Goal: Communication & Community: Ask a question

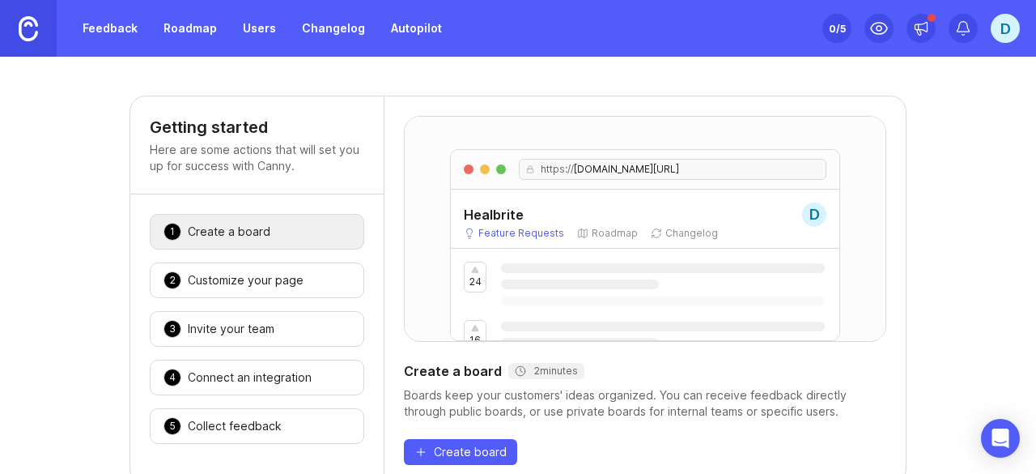
scroll to position [144, 0]
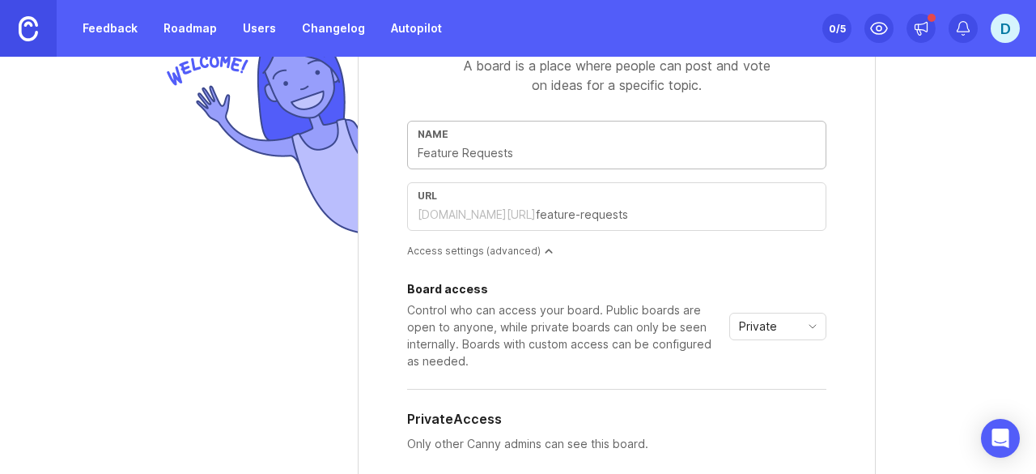
scroll to position [106, 0]
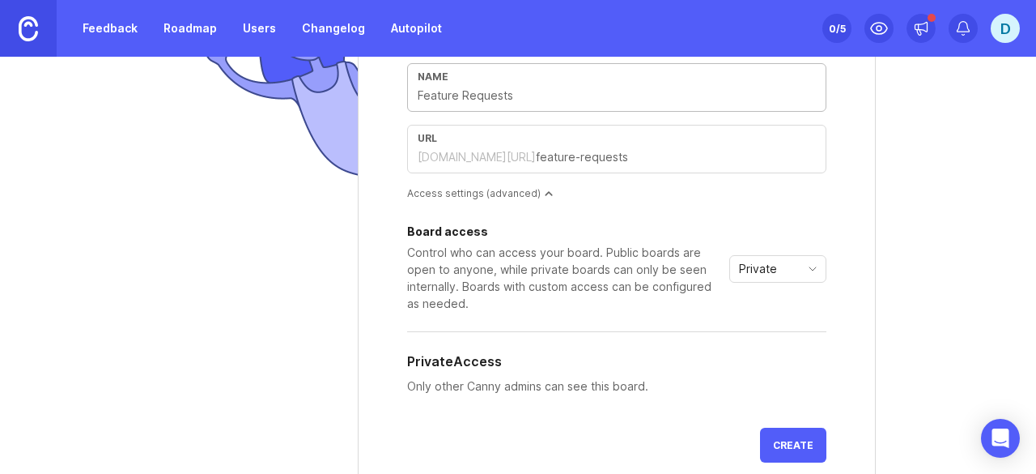
click at [521, 192] on div "Access settings (advanced)" at bounding box center [616, 193] width 419 height 14
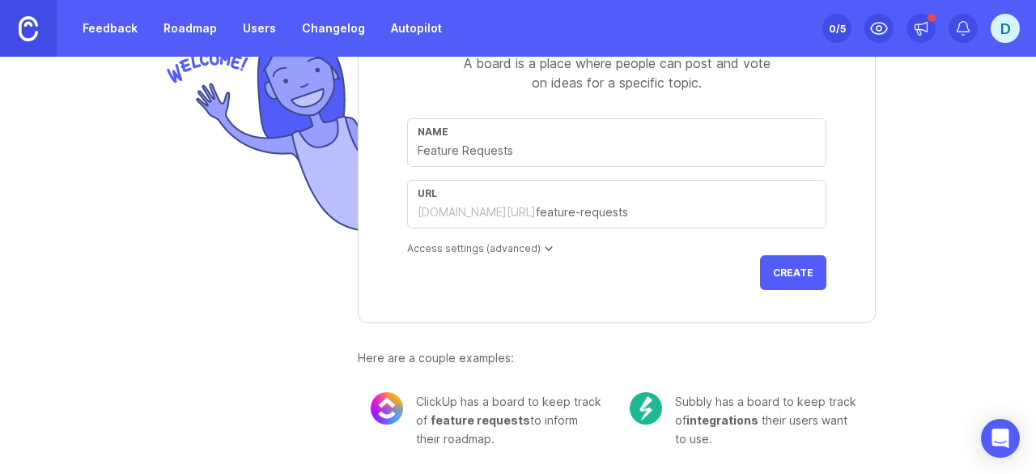
scroll to position [105, 0]
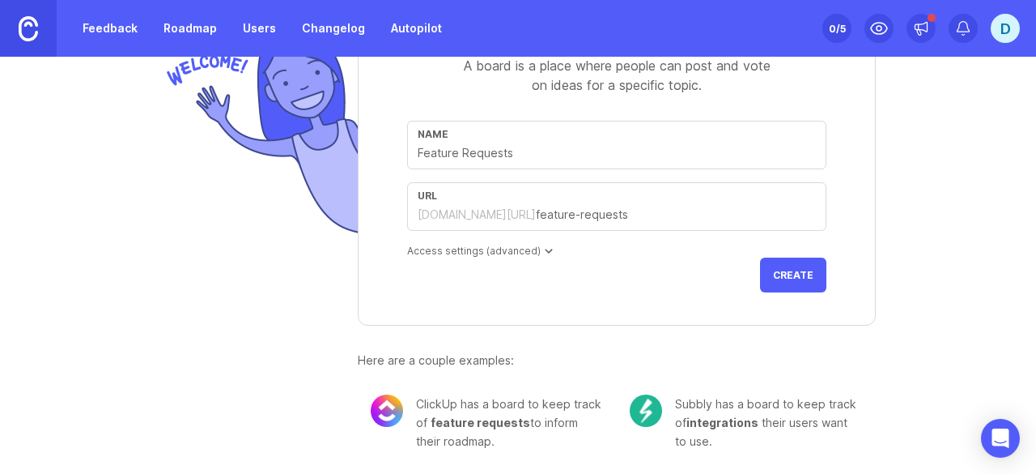
click at [512, 249] on div "Access settings (advanced)" at bounding box center [616, 251] width 419 height 14
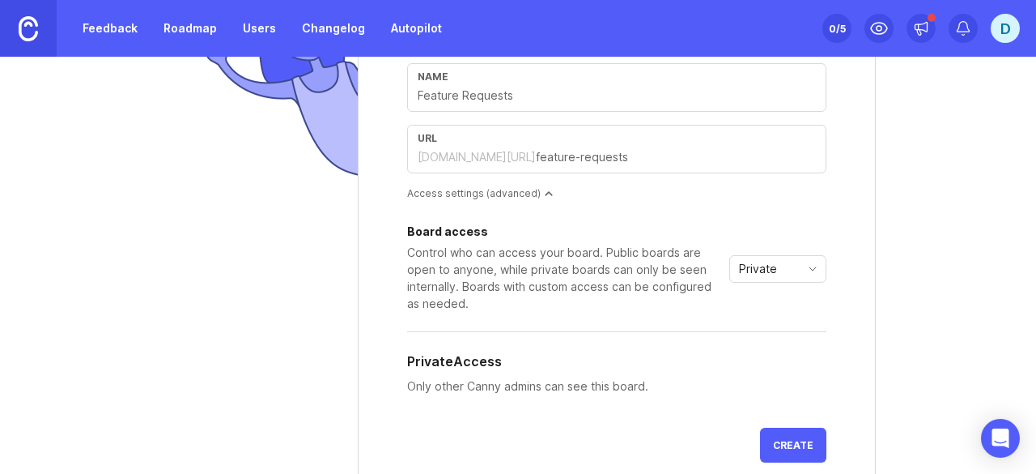
scroll to position [228, 0]
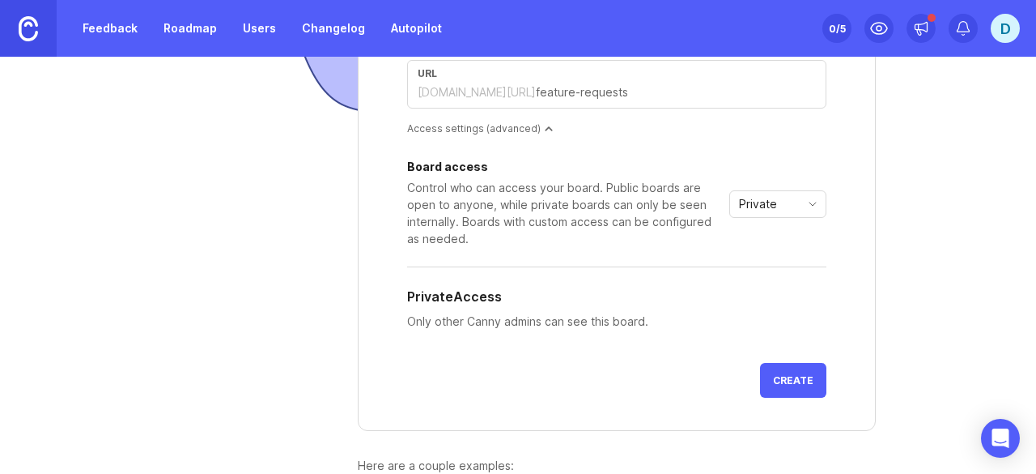
click at [754, 202] on span "Private" at bounding box center [758, 204] width 38 height 18
click at [782, 252] on li "Public" at bounding box center [773, 260] width 96 height 27
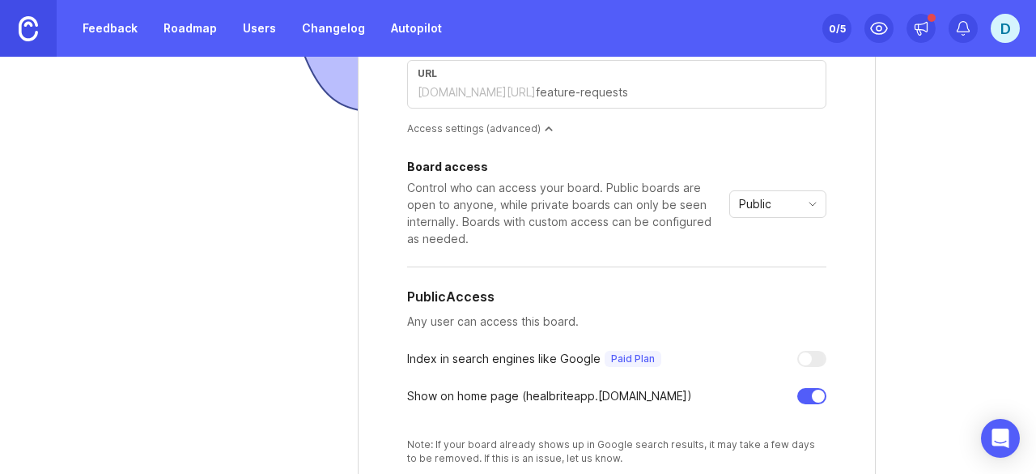
drag, startPoint x: 774, startPoint y: 206, endPoint x: 755, endPoint y: 201, distance: 20.0
click at [755, 201] on span "Public" at bounding box center [755, 204] width 32 height 18
click at [772, 234] on span "Private" at bounding box center [757, 234] width 45 height 18
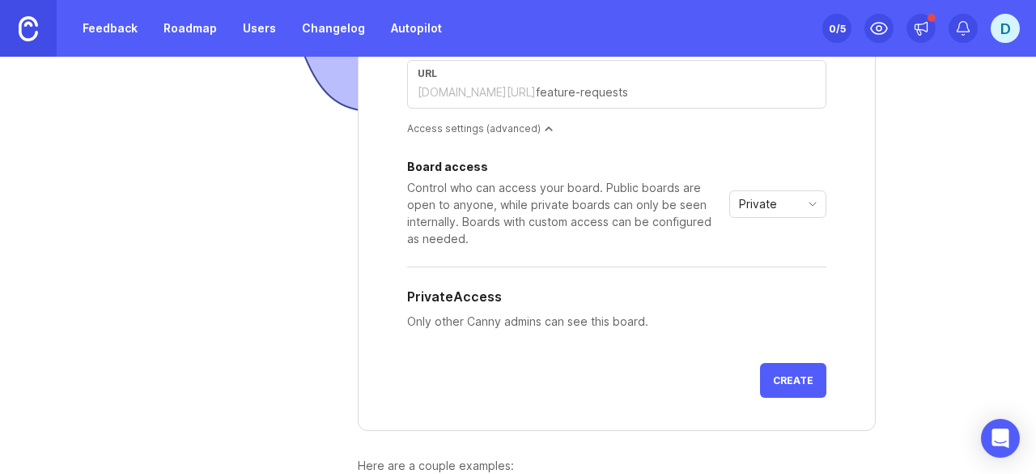
drag, startPoint x: 771, startPoint y: 202, endPoint x: 748, endPoint y: 206, distance: 23.2
click at [748, 206] on span "Private" at bounding box center [758, 204] width 38 height 18
click at [753, 252] on span "Public" at bounding box center [751, 261] width 32 height 18
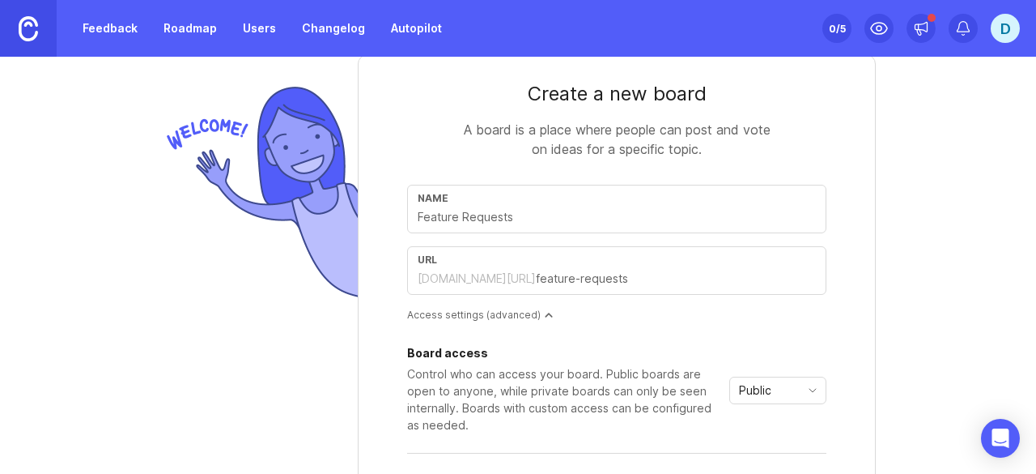
scroll to position [41, 0]
drag, startPoint x: 455, startPoint y: 218, endPoint x: 386, endPoint y: 222, distance: 68.9
click at [386, 222] on form "Create a new board A board is a place where people can post and vote on ideas f…" at bounding box center [617, 393] width 518 height 678
drag, startPoint x: 413, startPoint y: 218, endPoint x: 457, endPoint y: 208, distance: 44.8
click at [457, 208] on input "text" at bounding box center [617, 217] width 398 height 18
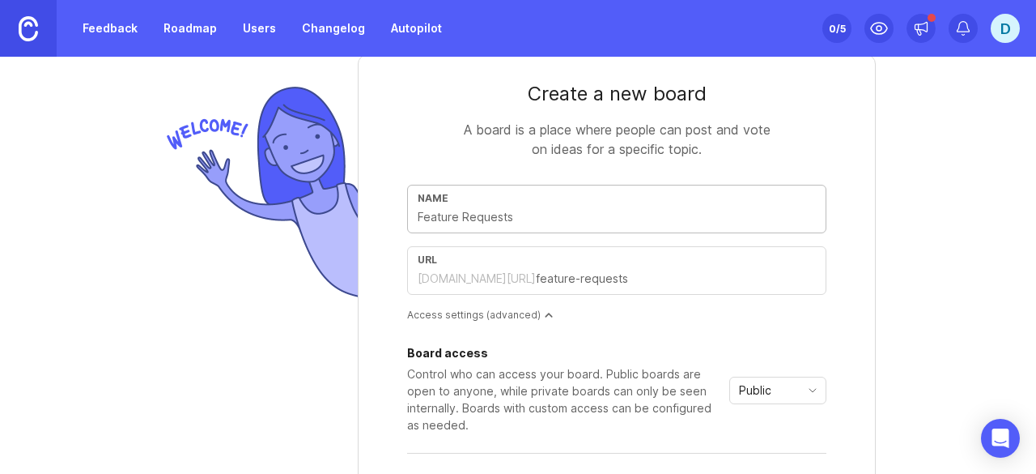
click at [453, 214] on input "text" at bounding box center [617, 217] width 398 height 18
click at [504, 218] on input "text" at bounding box center [617, 217] width 398 height 18
click at [521, 211] on input "text" at bounding box center [617, 217] width 398 height 18
type input "R"
type input "r"
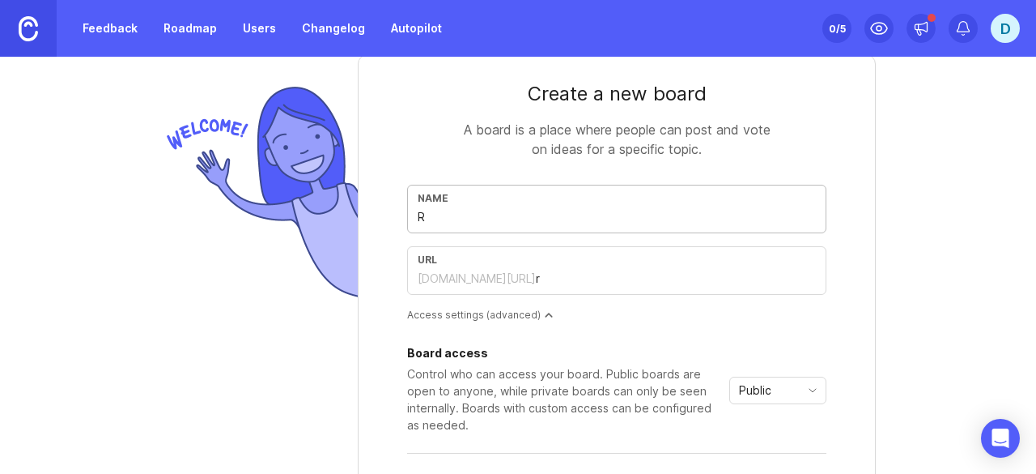
type input "Re"
type input "re"
type input "Req"
type input "req"
type input "Requ"
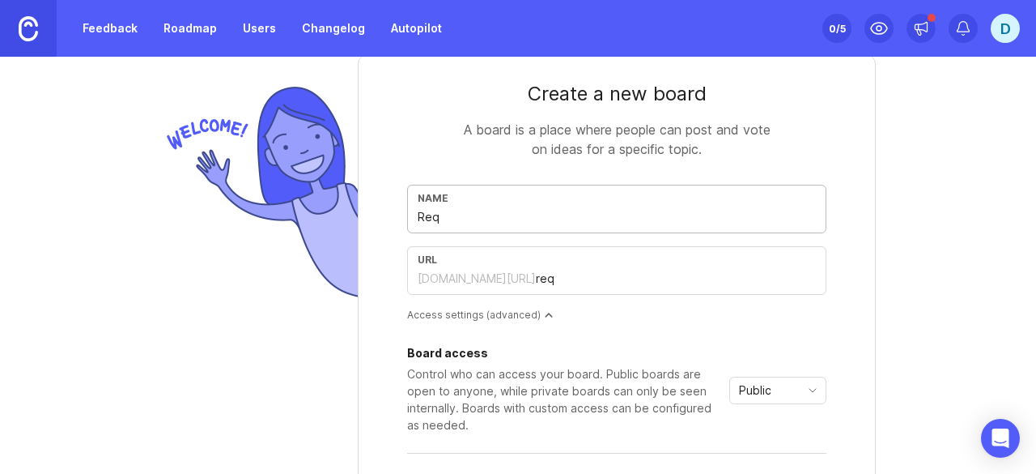
type input "requ"
type input "Reque"
type input "reque"
type input "Reques"
type input "reques"
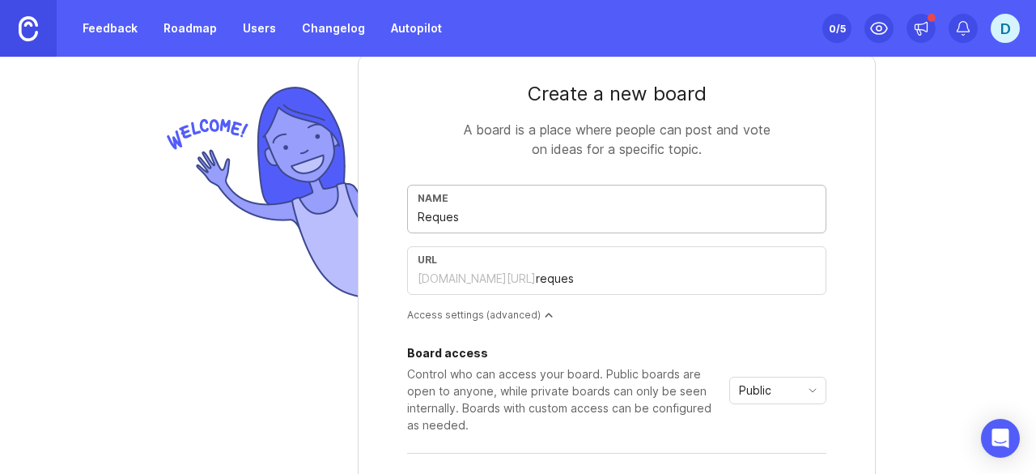
type input "Request"
type input "request"
type input "Request a"
type input "request-a"
type input "Request a f"
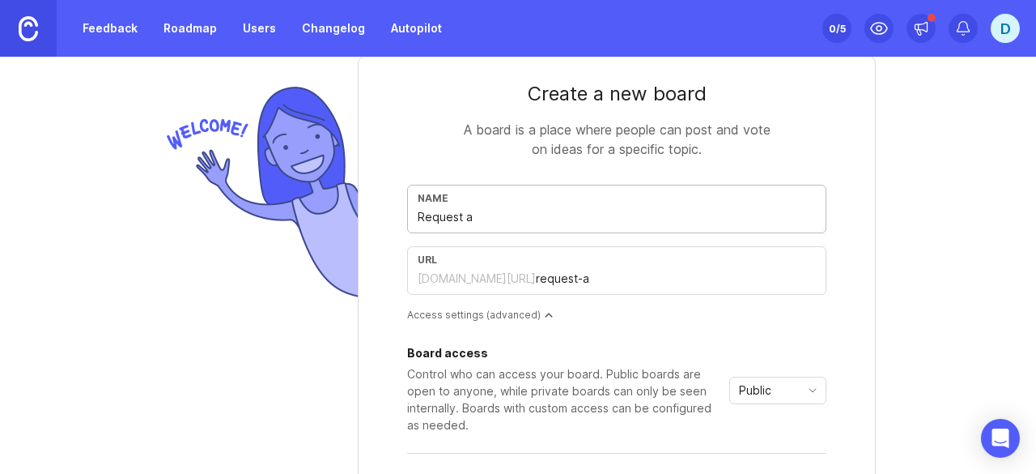
type input "request-a-f"
type input "Request a fe"
type input "request-a-fe"
type input "Request a fea"
type input "request-a-fea"
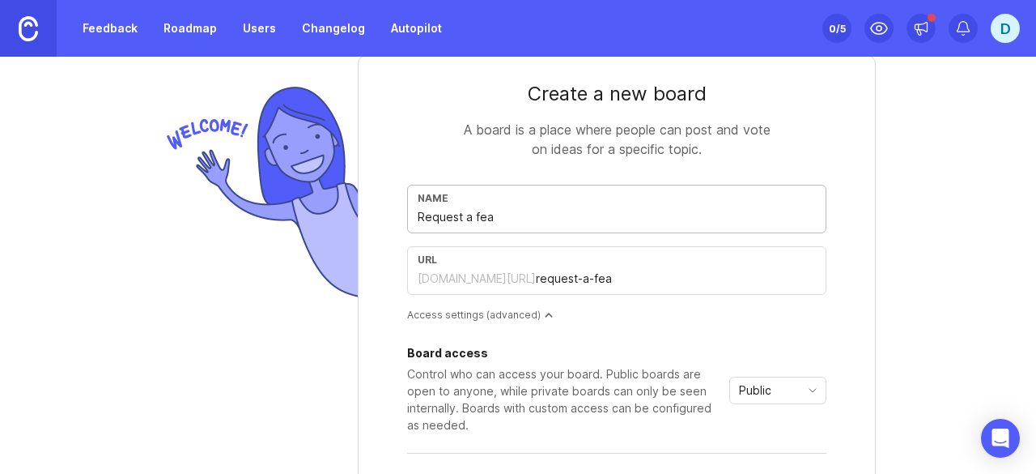
type input "Request a feat"
type input "request-a-feat"
type input "Request a featu"
type input "request-a-featu"
type input "Request a featur"
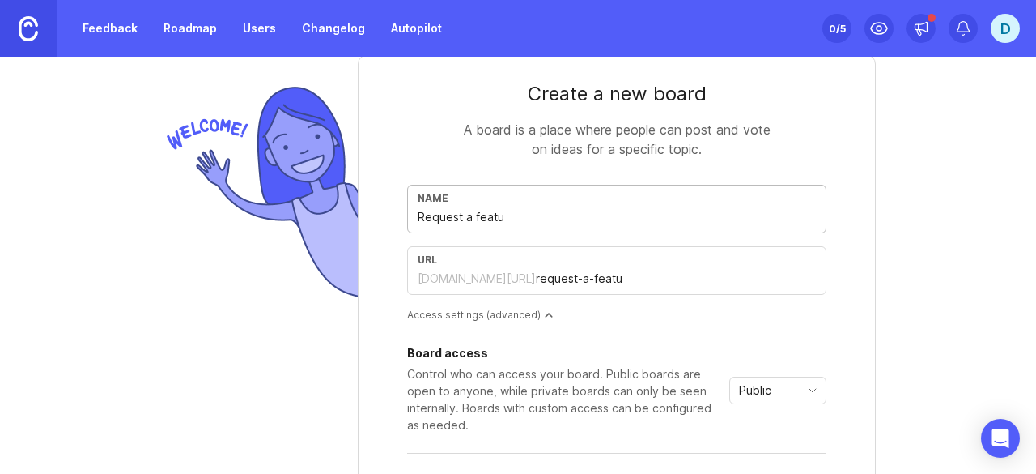
type input "request-a-featur"
type input "Request a feature"
type input "request-a-feature"
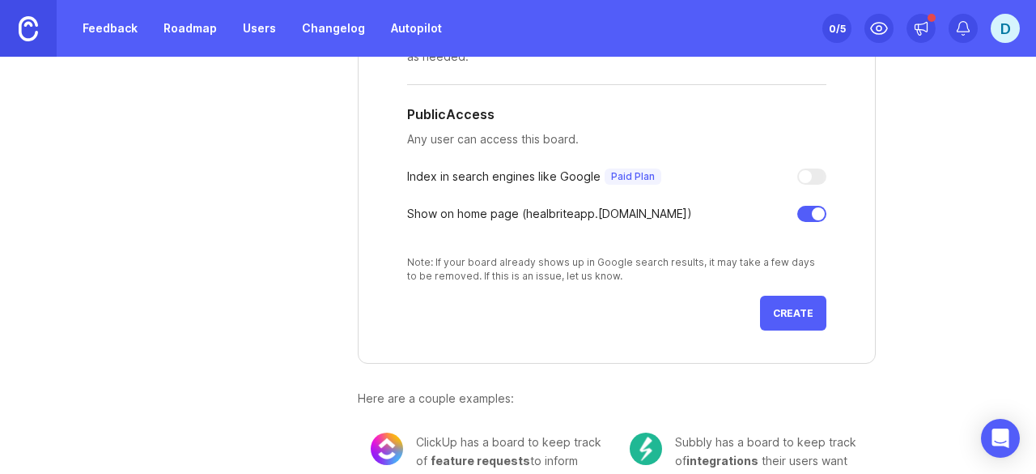
scroll to position [409, 0]
type input "Request a feature"
click at [776, 308] on span "Create" at bounding box center [793, 314] width 40 height 12
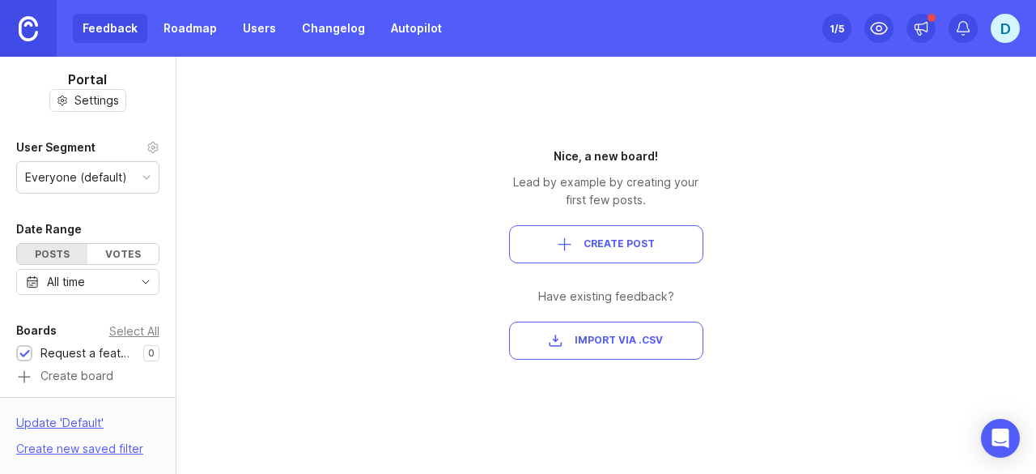
click at [576, 236] on button "Create Post" at bounding box center [606, 244] width 194 height 38
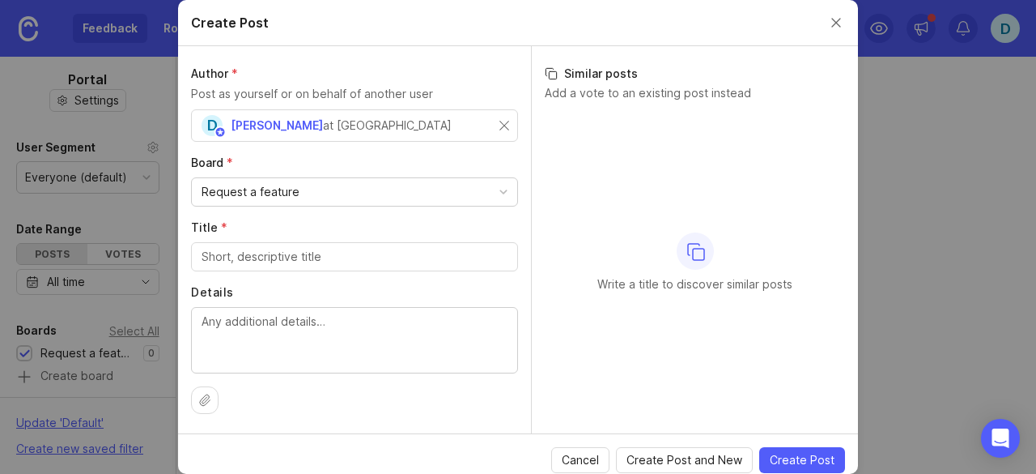
click at [304, 187] on div "Request a feature" at bounding box center [354, 192] width 325 height 28
click at [269, 259] on input "Title *" at bounding box center [355, 257] width 306 height 18
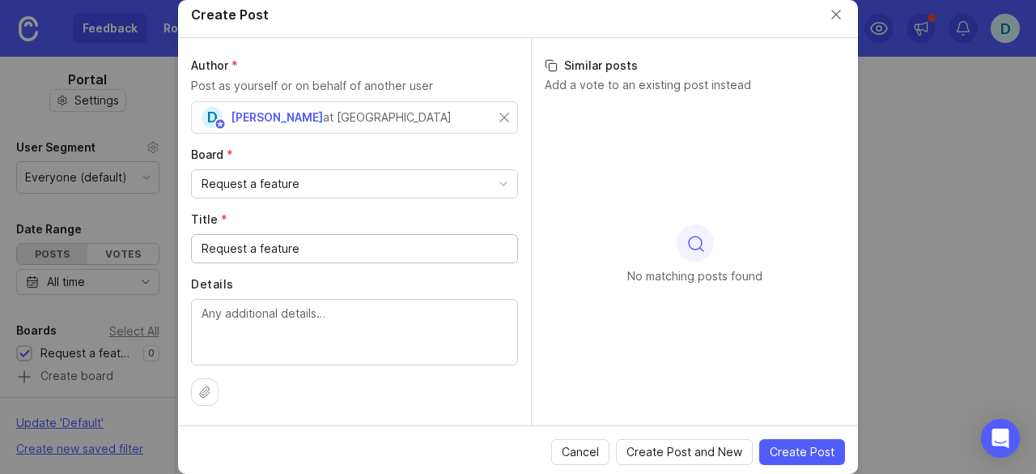
type input "Request a feature"
click at [831, 15] on button "Close create post modal" at bounding box center [836, 15] width 18 height 18
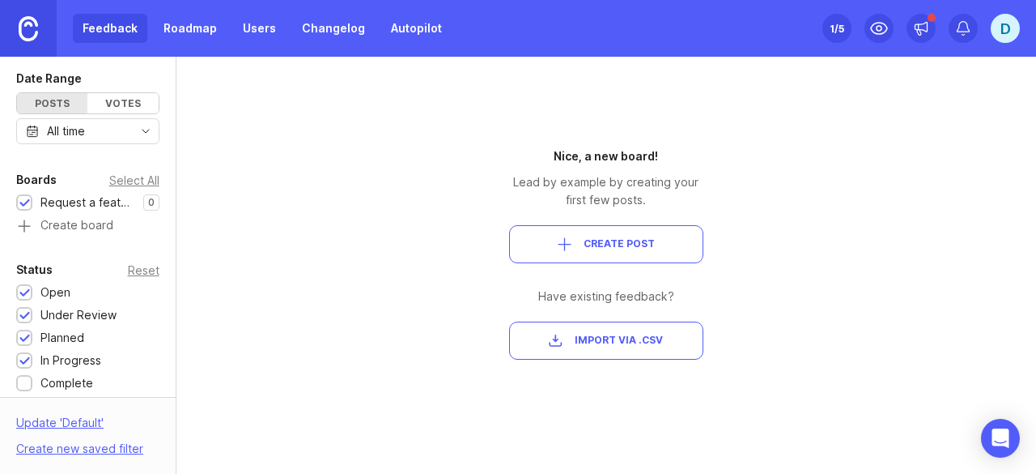
scroll to position [0, 0]
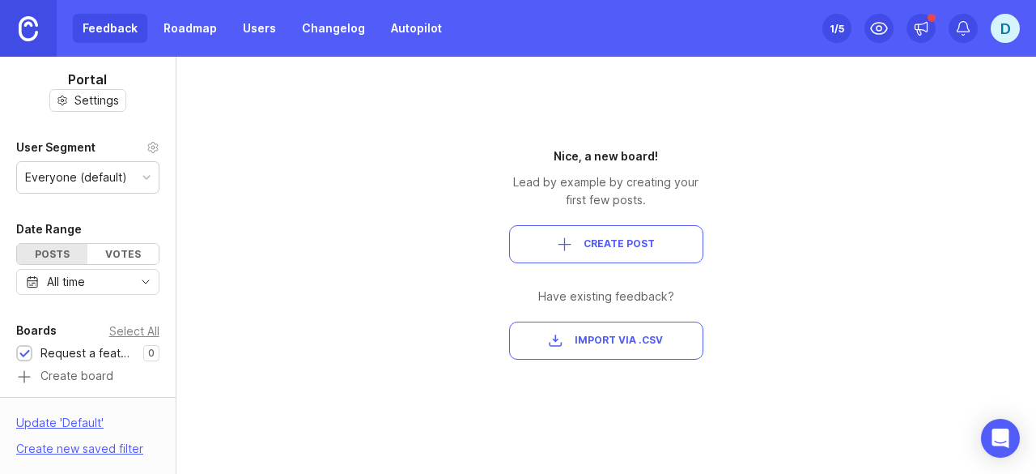
drag, startPoint x: 924, startPoint y: 23, endPoint x: 934, endPoint y: 20, distance: 11.0
click at [934, 20] on div at bounding box center [932, 18] width 8 height 8
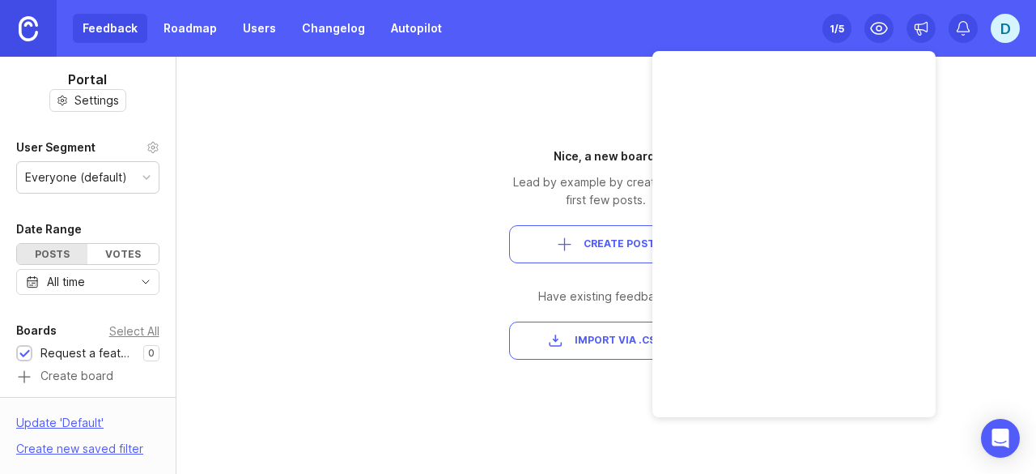
click at [1010, 22] on div "D" at bounding box center [1005, 28] width 29 height 29
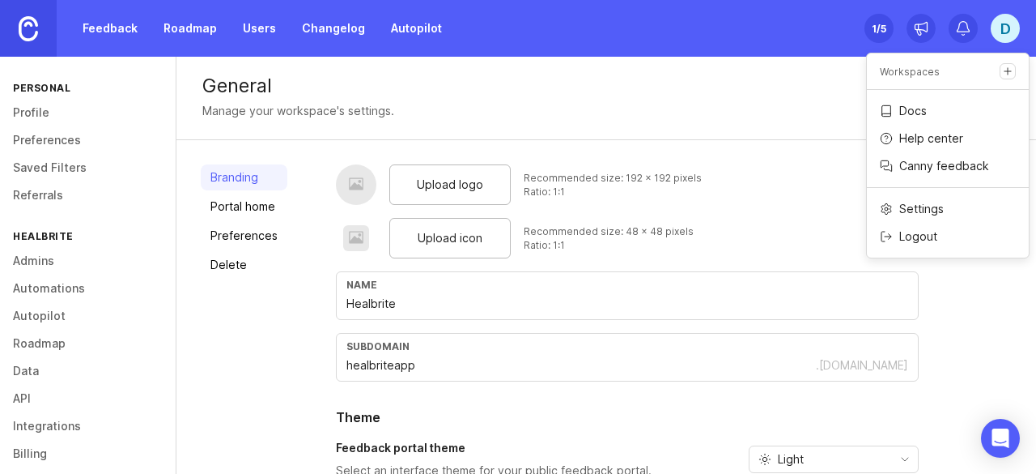
click at [26, 116] on link "Profile" at bounding box center [88, 113] width 176 height 28
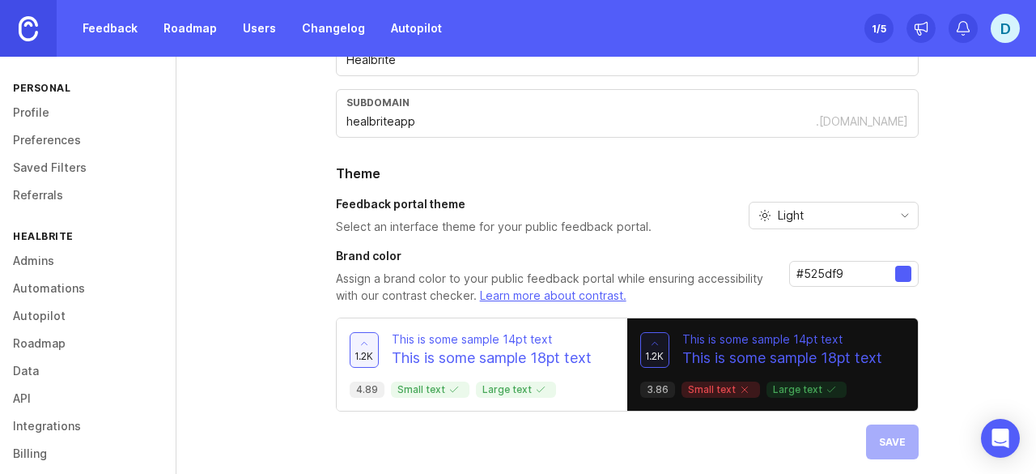
scroll to position [245, 0]
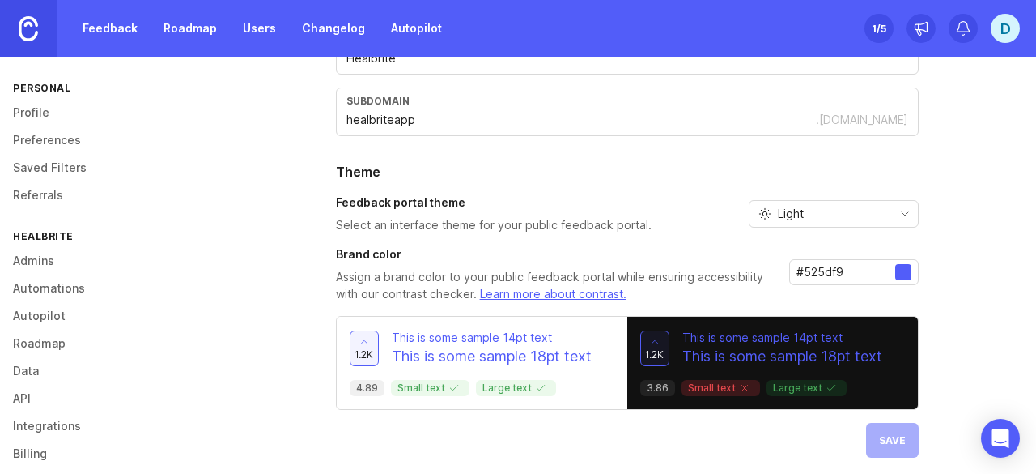
click at [507, 353] on p "This is some sample 18pt text" at bounding box center [492, 356] width 200 height 21
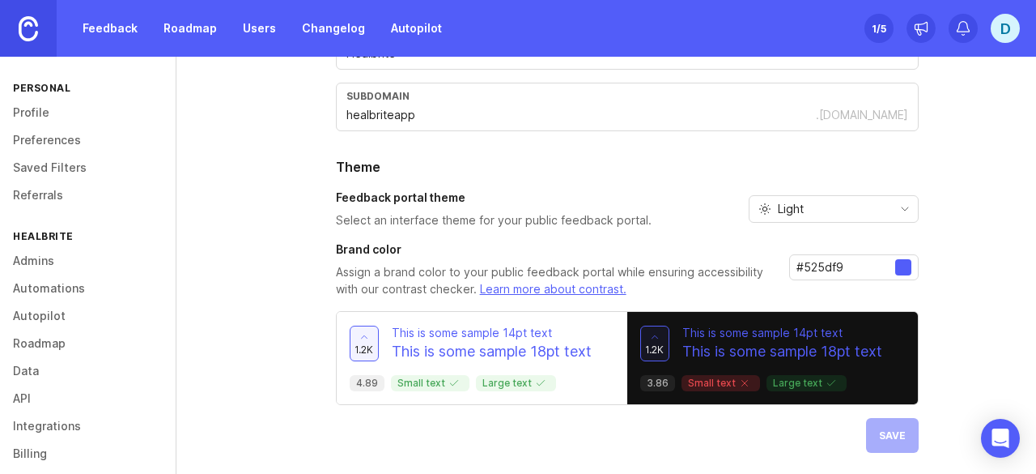
scroll to position [250, 0]
click at [851, 197] on div "Light" at bounding box center [821, 209] width 143 height 26
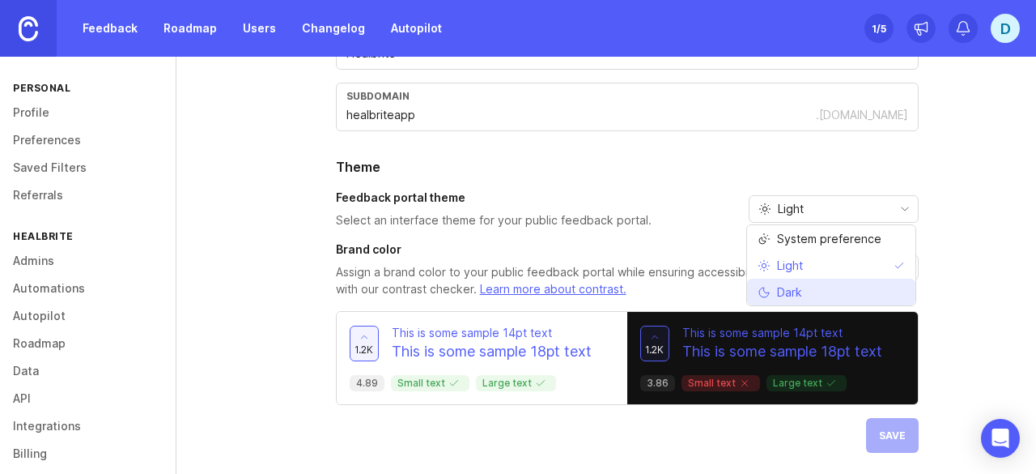
click at [821, 289] on li "Dark" at bounding box center [831, 292] width 168 height 27
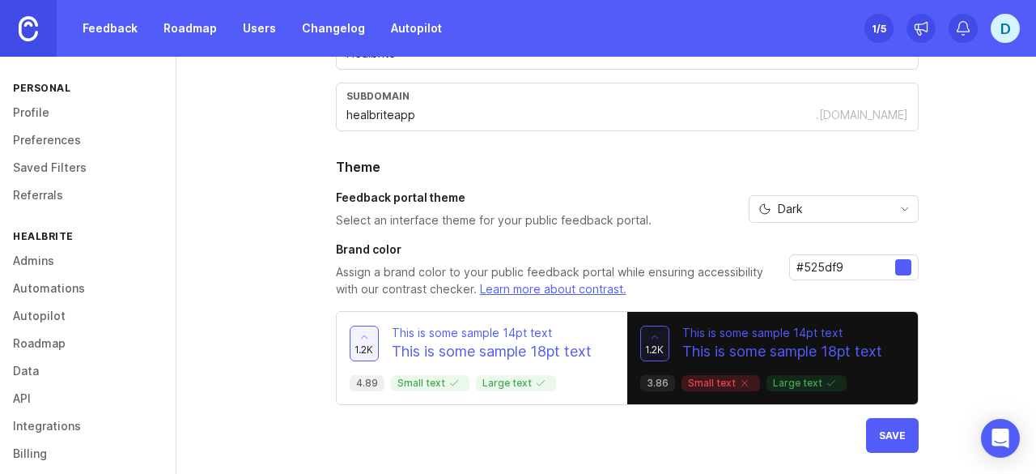
click at [844, 197] on div "Dark" at bounding box center [821, 209] width 143 height 26
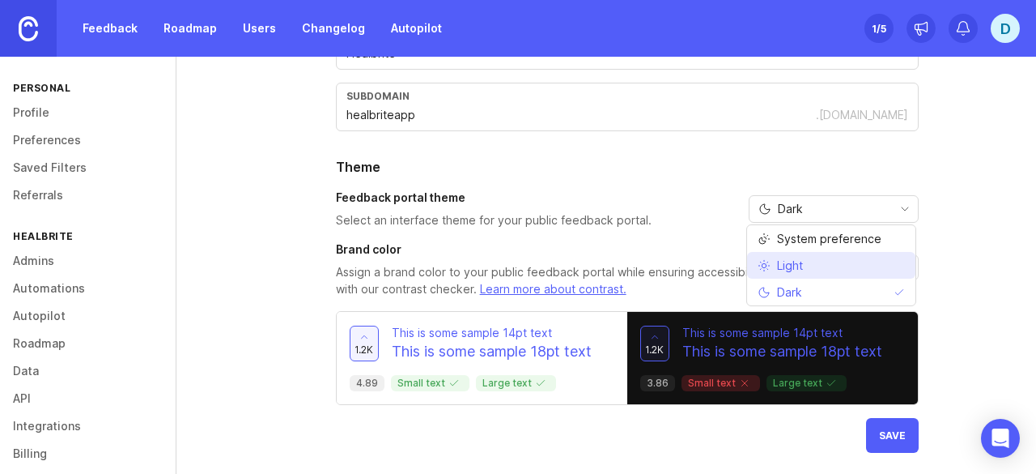
click at [825, 254] on li "Light" at bounding box center [831, 265] width 168 height 27
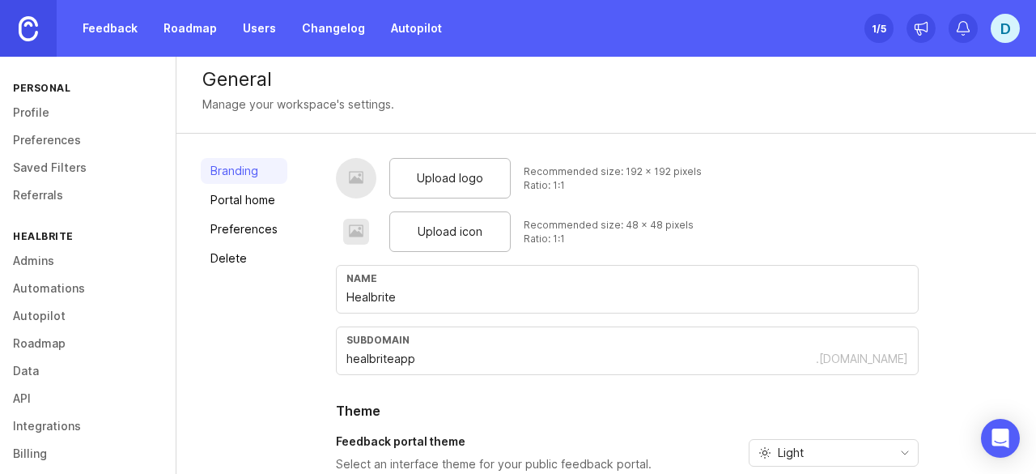
scroll to position [9, 0]
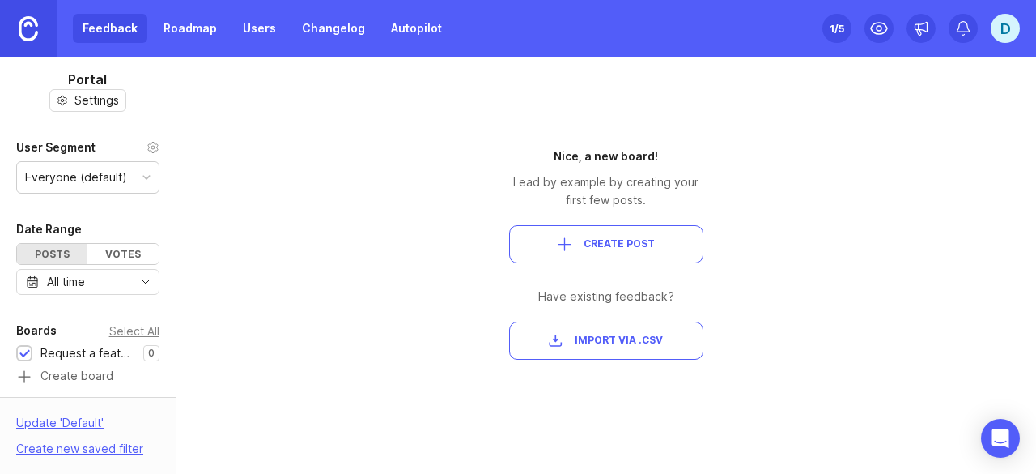
click at [569, 245] on div "button" at bounding box center [565, 244] width 14 height 14
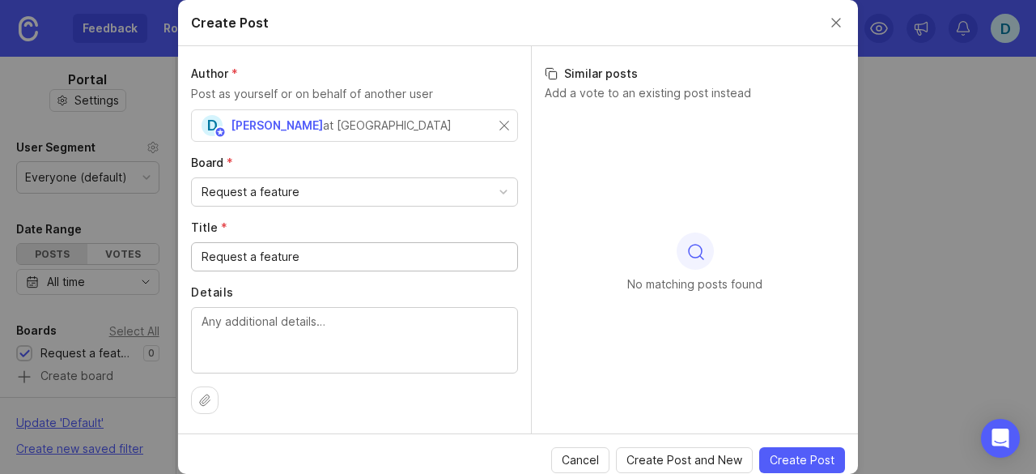
scroll to position [8, 0]
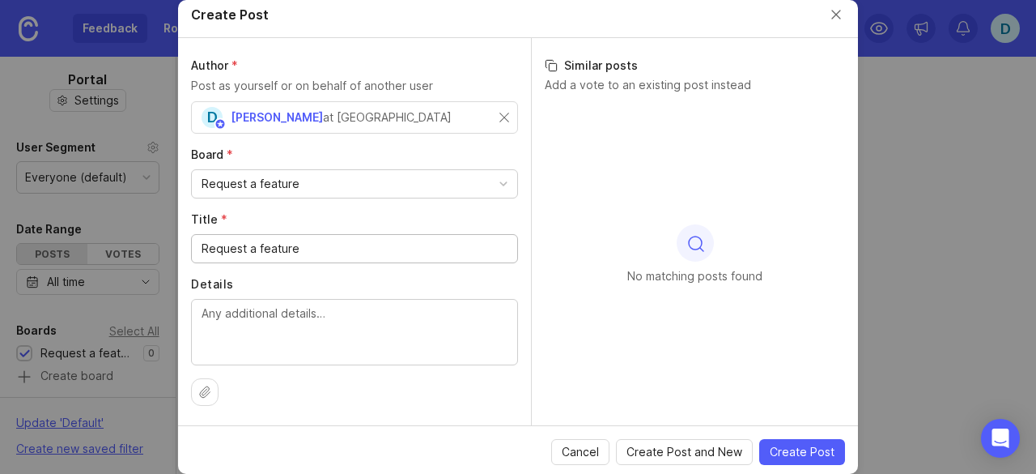
click at [288, 330] on textarea "Details" at bounding box center [355, 330] width 306 height 53
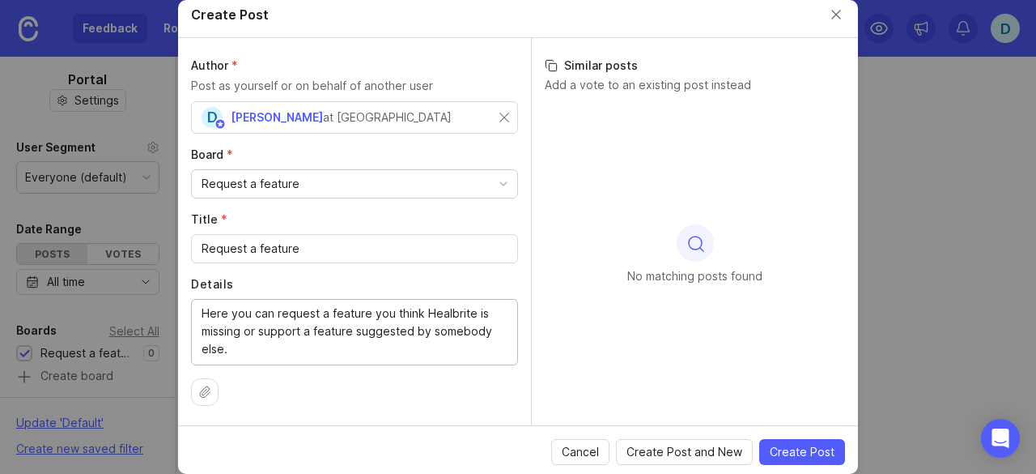
paste textarea "ave an idea? Suggest a new Healbrite feature or support one suggested by others…"
type textarea "Have an idea? Suggest a new Healbrite feature or support one suggested by other…"
click at [798, 457] on button "Create Post" at bounding box center [802, 452] width 86 height 26
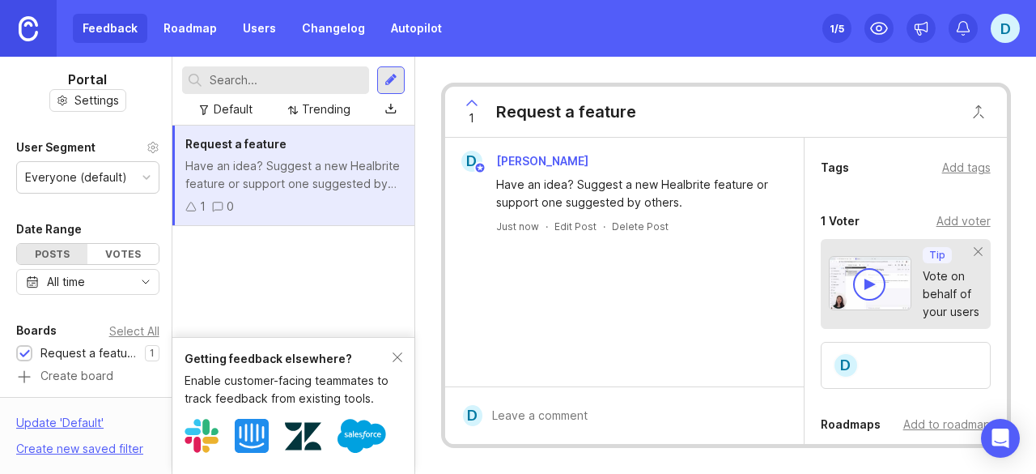
scroll to position [321, 0]
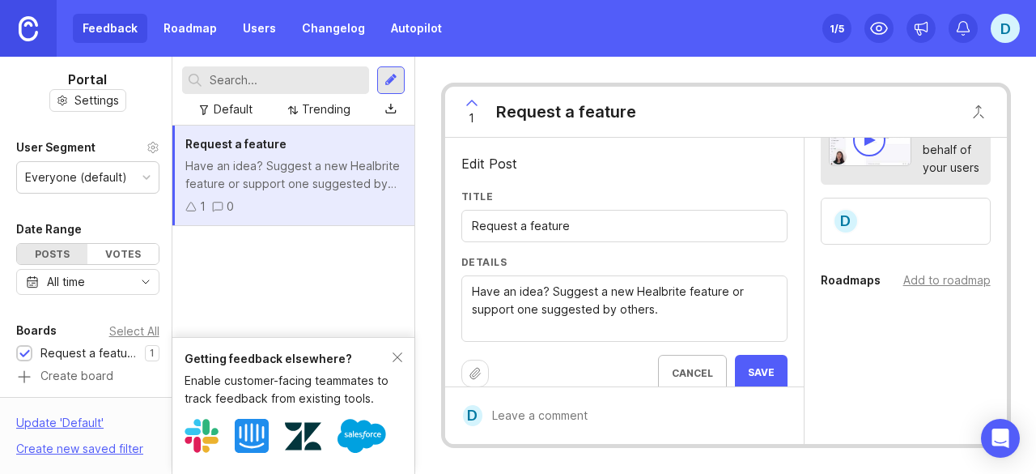
drag, startPoint x: 581, startPoint y: 229, endPoint x: 314, endPoint y: 192, distance: 269.8
click at [314, 192] on div "Portal Settings User Segment Everyone (default) Date Range Posts Votes All time…" at bounding box center [518, 265] width 1036 height 417
type input "Longevity index update"
drag, startPoint x: 678, startPoint y: 328, endPoint x: 332, endPoint y: 197, distance: 369.8
type textarea "I'd like to know what my PhenoAge is"
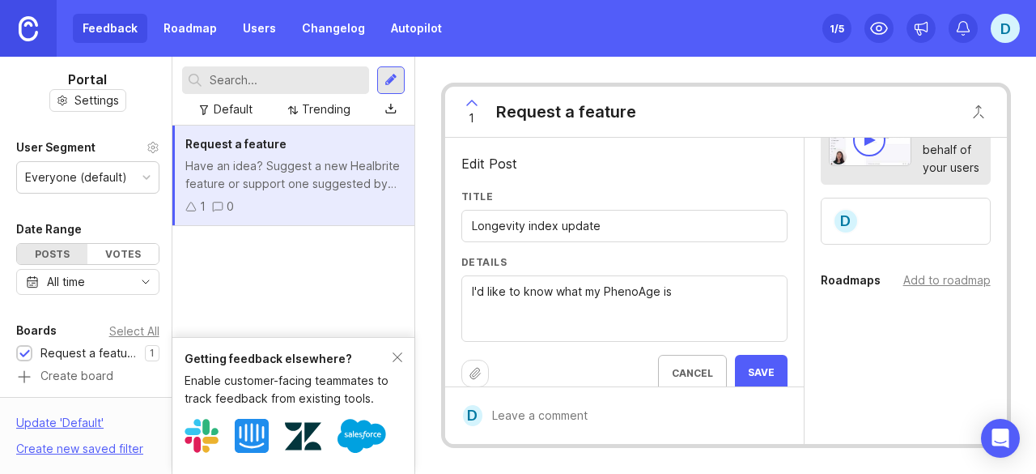
click at [748, 368] on span "Save" at bounding box center [761, 373] width 27 height 14
click at [660, 192] on label "Title" at bounding box center [625, 196] width 326 height 14
click at [660, 217] on input "Longevity index update" at bounding box center [624, 226] width 305 height 18
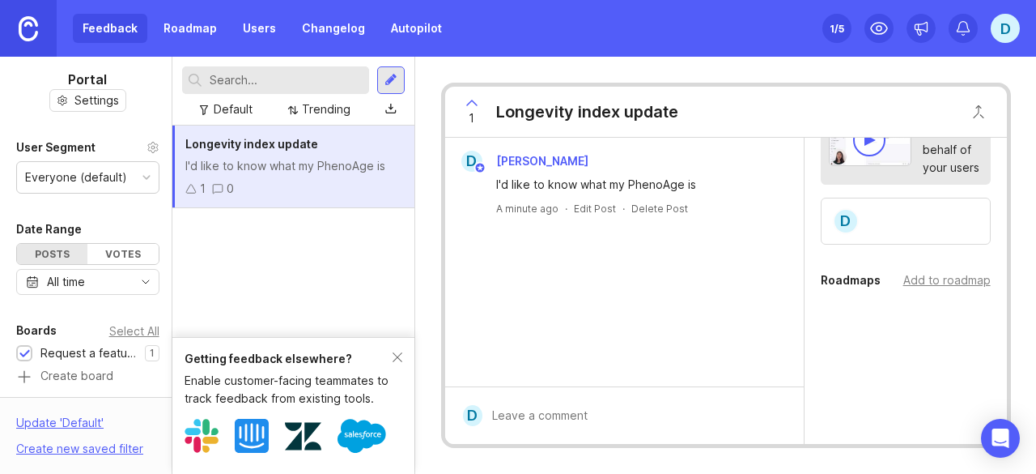
click at [468, 98] on icon at bounding box center [471, 102] width 19 height 19
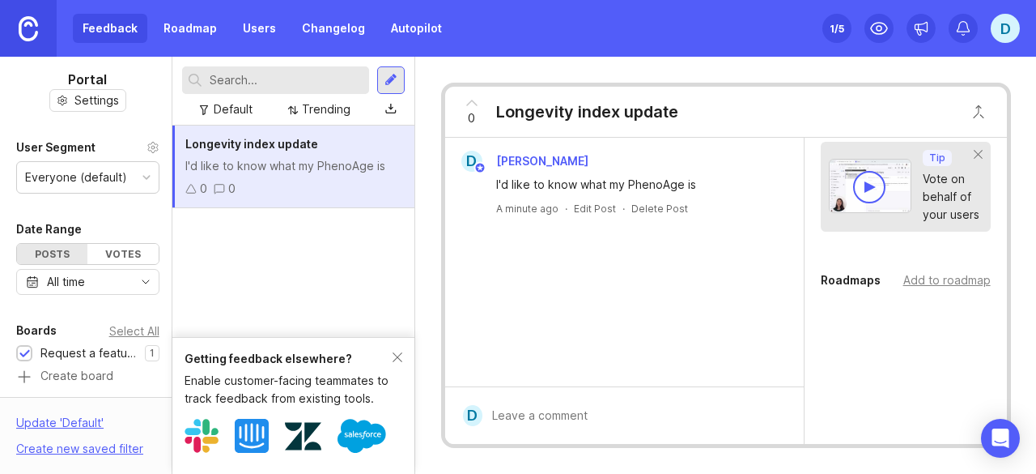
click at [468, 98] on icon at bounding box center [471, 102] width 19 height 19
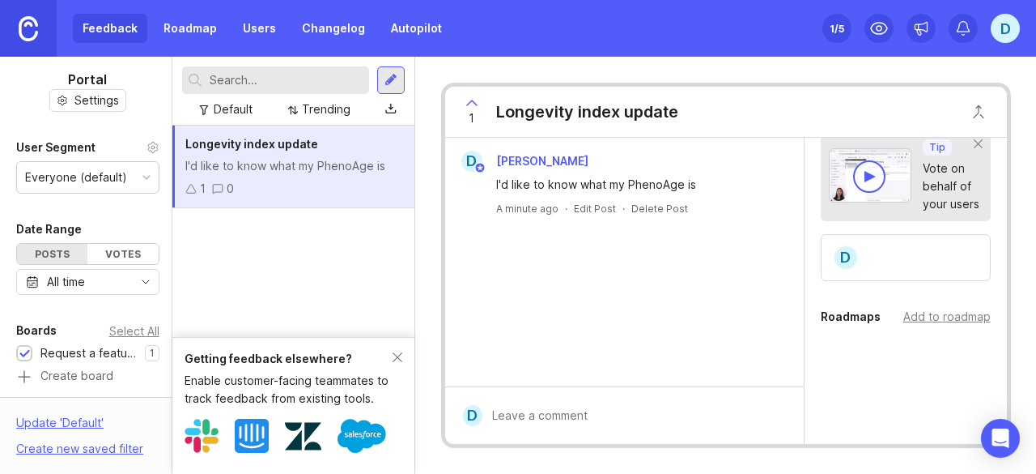
scroll to position [321, 0]
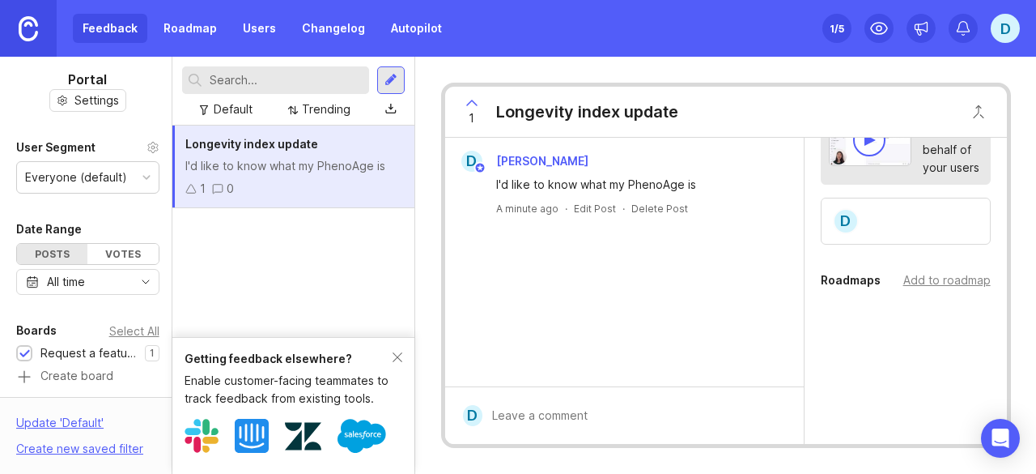
click at [425, 33] on link "Autopilot" at bounding box center [416, 28] width 70 height 29
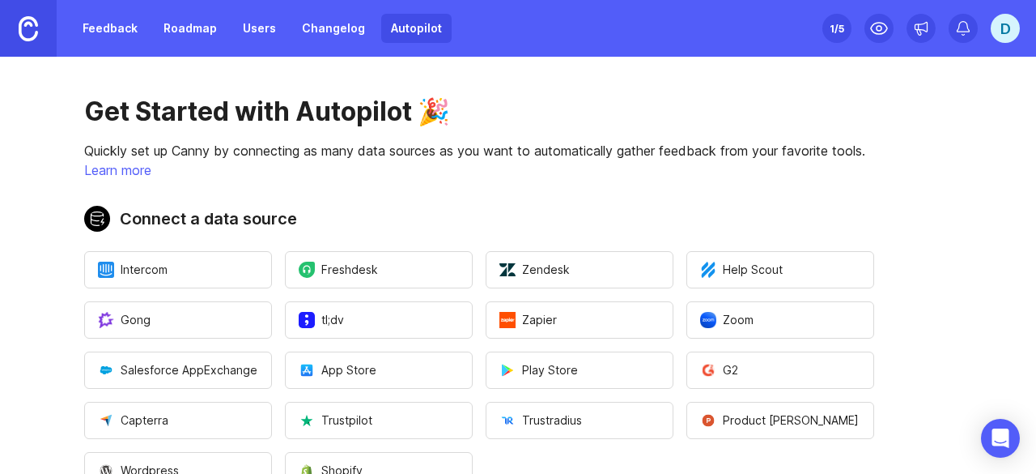
scroll to position [224, 0]
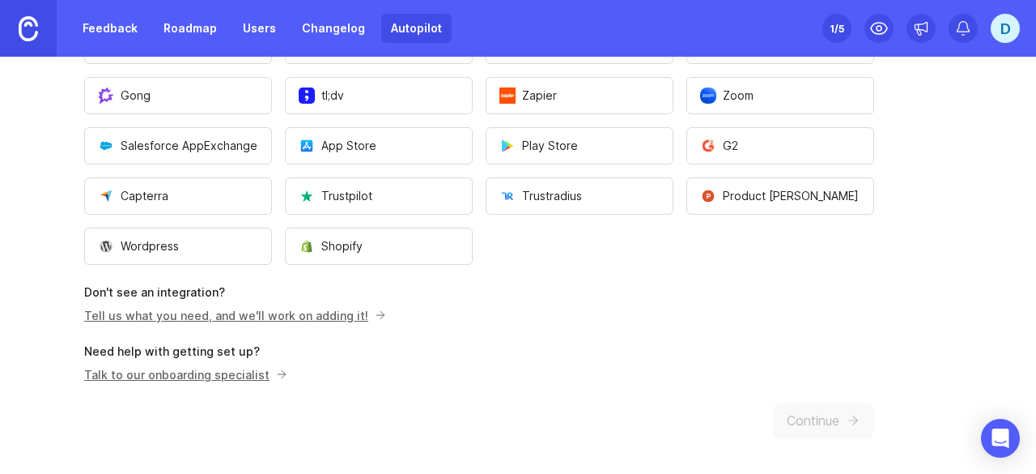
click at [220, 366] on p "Talk to our onboarding specialist" at bounding box center [183, 374] width 198 height 17
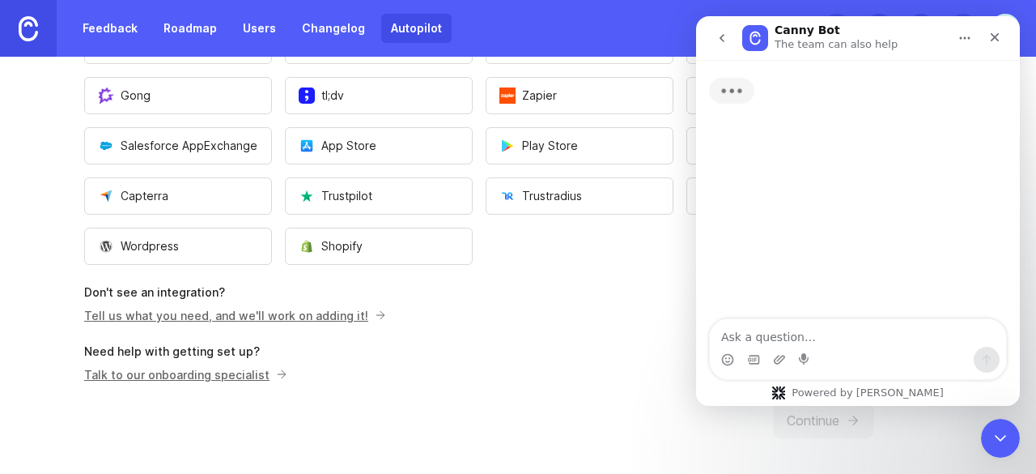
scroll to position [0, 0]
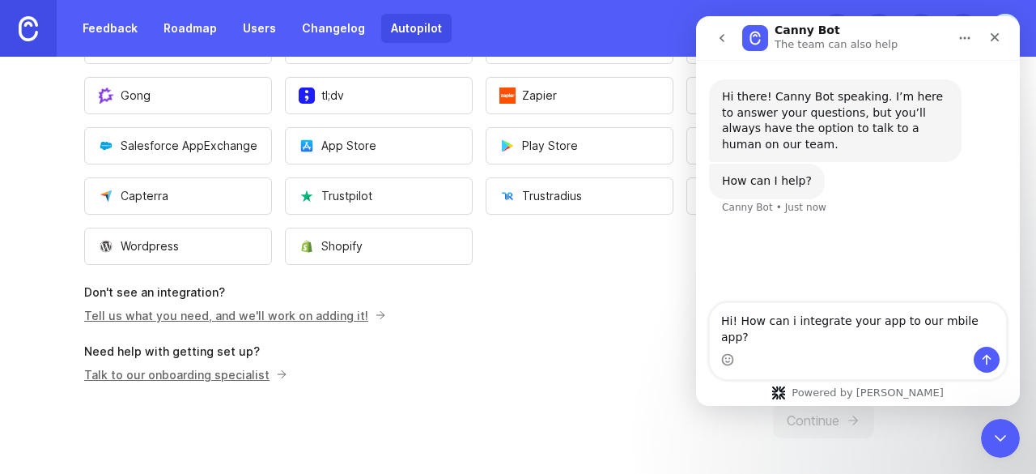
type textarea "Hi! How can i integrate your app to our mobile app?"
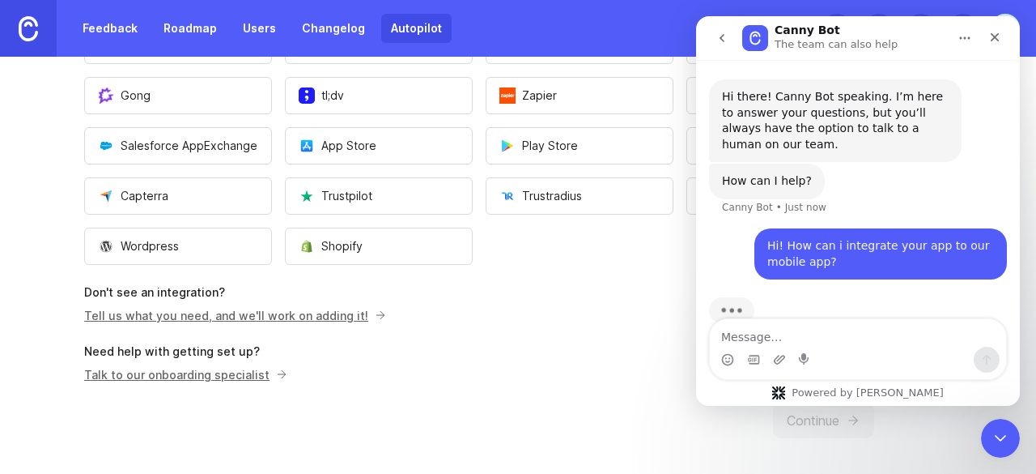
scroll to position [30, 0]
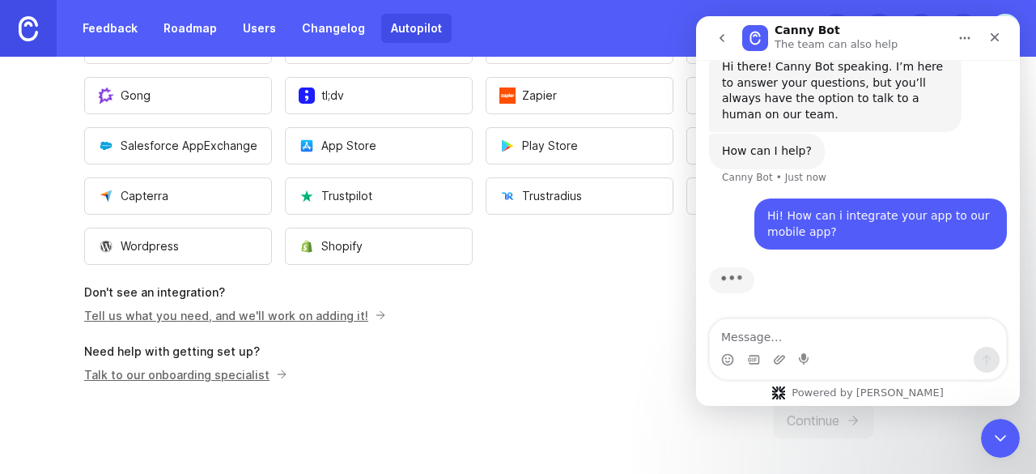
click at [653, 291] on p "Don't see an integration?" at bounding box center [479, 292] width 790 height 16
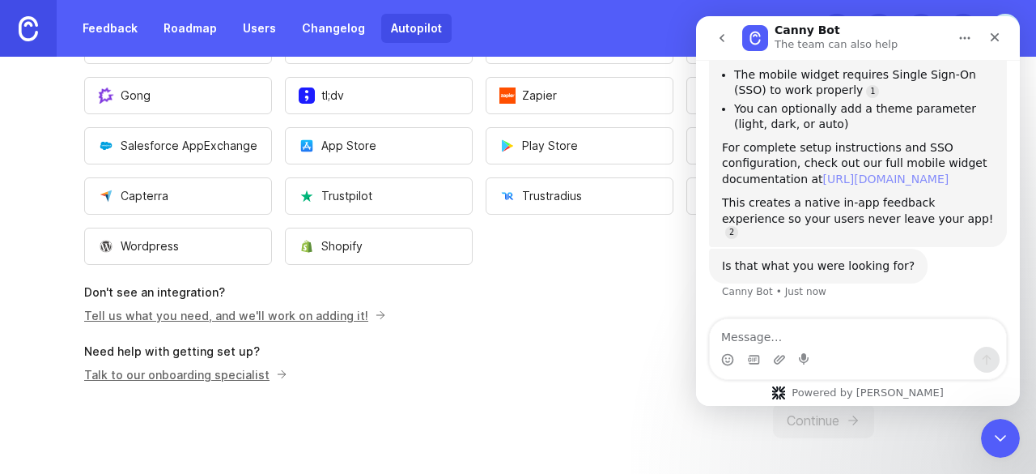
scroll to position [359, 0]
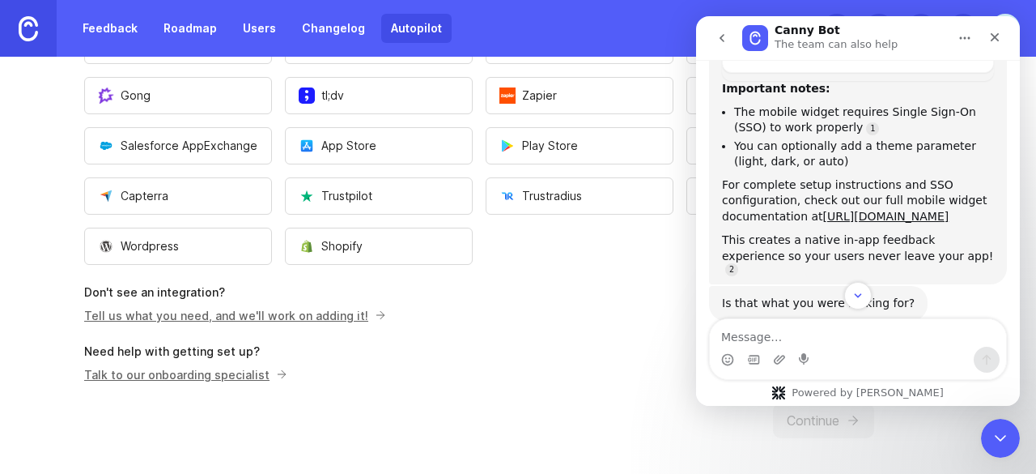
click at [786, 262] on div "This creates a native in-app feedback experience so your users never leave your…" at bounding box center [858, 252] width 272 height 41
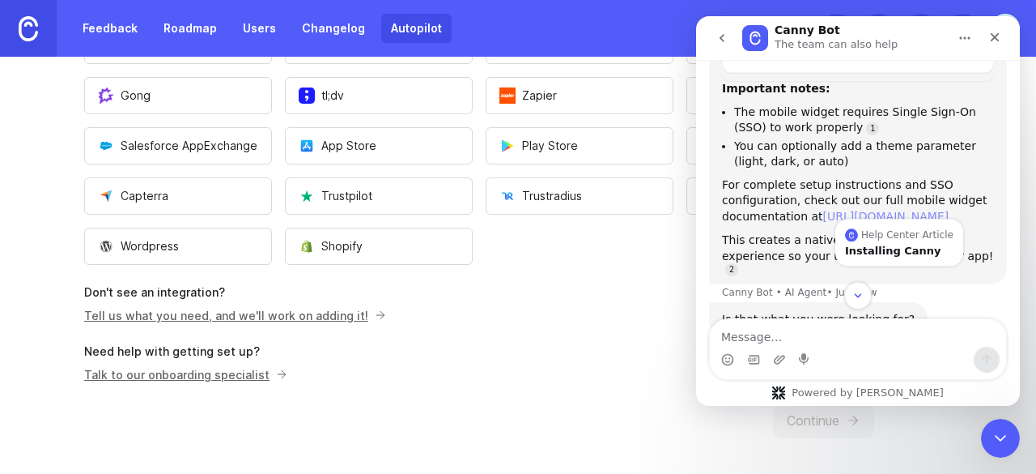
scroll to position [308, 0]
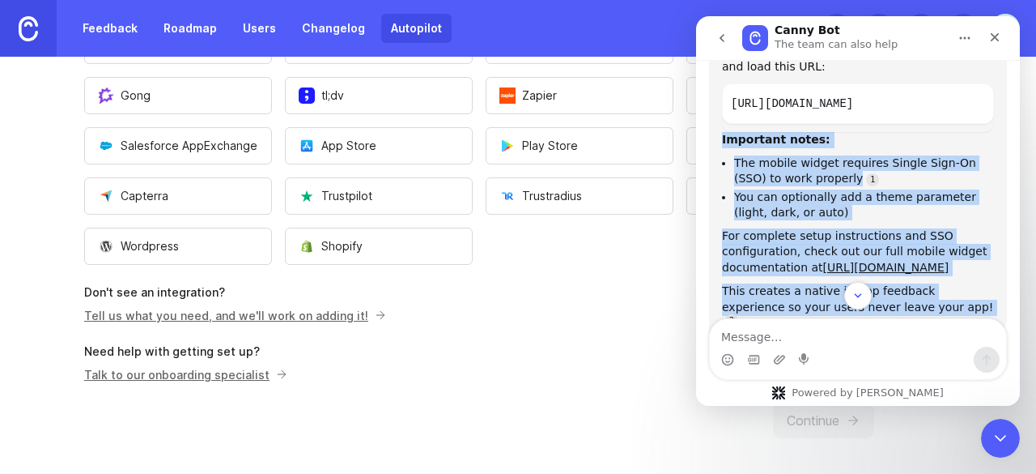
drag, startPoint x: 979, startPoint y: 287, endPoint x: 713, endPoint y: 148, distance: 300.6
click at [713, 148] on div "Hi there! Canny Bot speaking. I’m here to answer your questions, but you’ll alw…" at bounding box center [858, 197] width 324 height 274
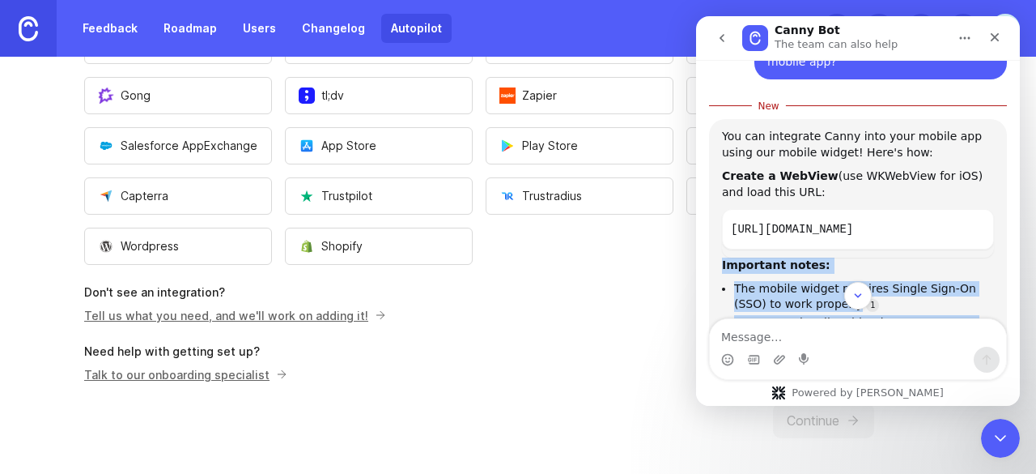
scroll to position [183, 0]
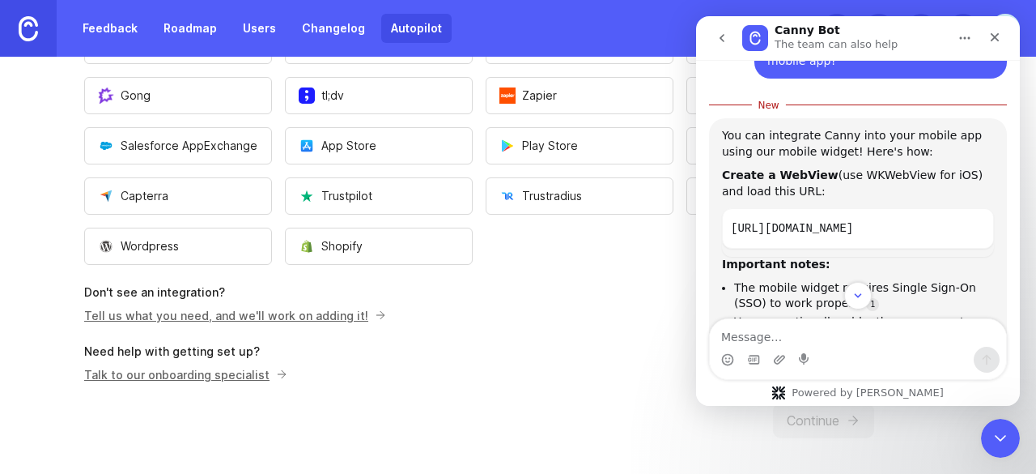
click at [740, 144] on div "You can integrate Canny into your mobile app using our mobile widget! Here's ho…" at bounding box center [858, 144] width 272 height 32
click at [726, 134] on div "You can integrate Canny into your mobile app using our mobile widget! Here's ho…" at bounding box center [858, 144] width 272 height 32
drag, startPoint x: 721, startPoint y: 133, endPoint x: 794, endPoint y: 186, distance: 91.0
click at [794, 186] on div "You can integrate Canny into your mobile app using our mobile widget! Here's ho…" at bounding box center [858, 288] width 298 height 341
copy div "You can integrate Canny into your mobile app using our mobile widget! Here's ho…"
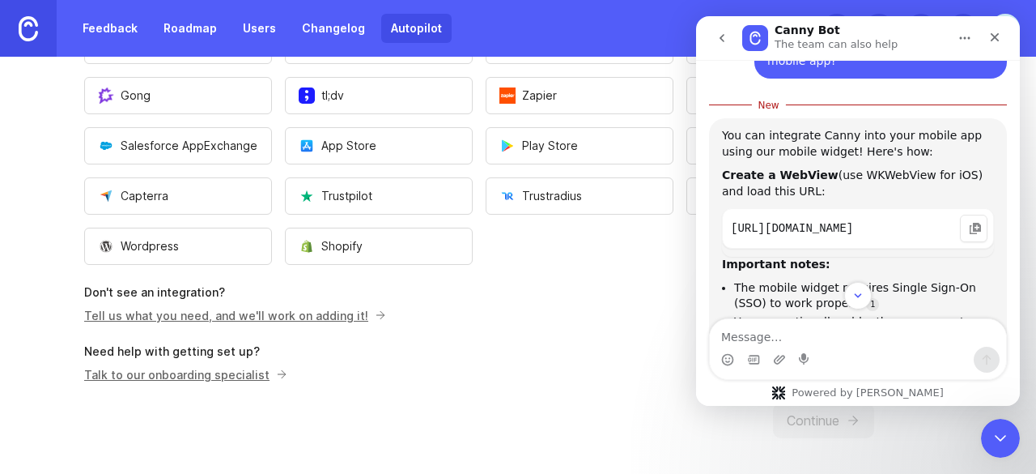
click at [836, 219] on code "[URL][DOMAIN_NAME]" at bounding box center [858, 229] width 254 height 24
click at [969, 224] on icon "Copy this code block to your clipboard." at bounding box center [975, 228] width 13 height 13
click at [861, 234] on code "[URL][DOMAIN_NAME]" at bounding box center [858, 229] width 254 height 24
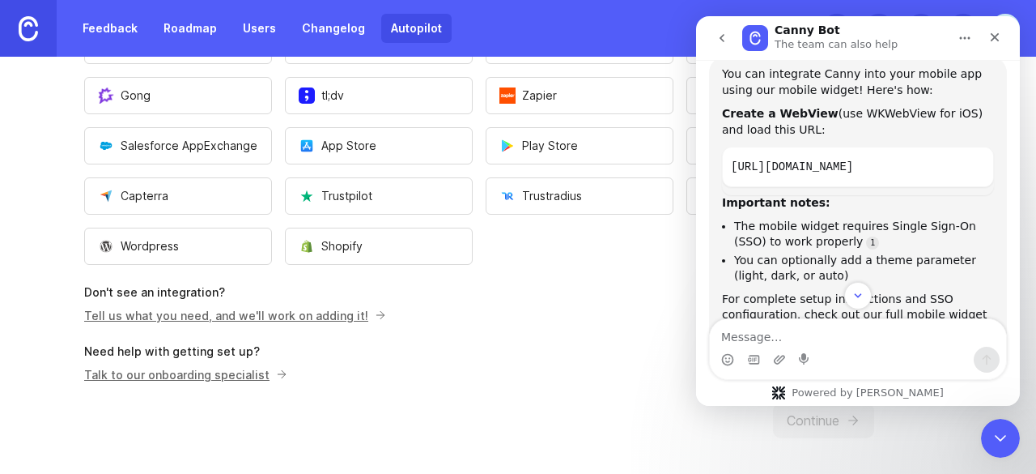
scroll to position [289, 0]
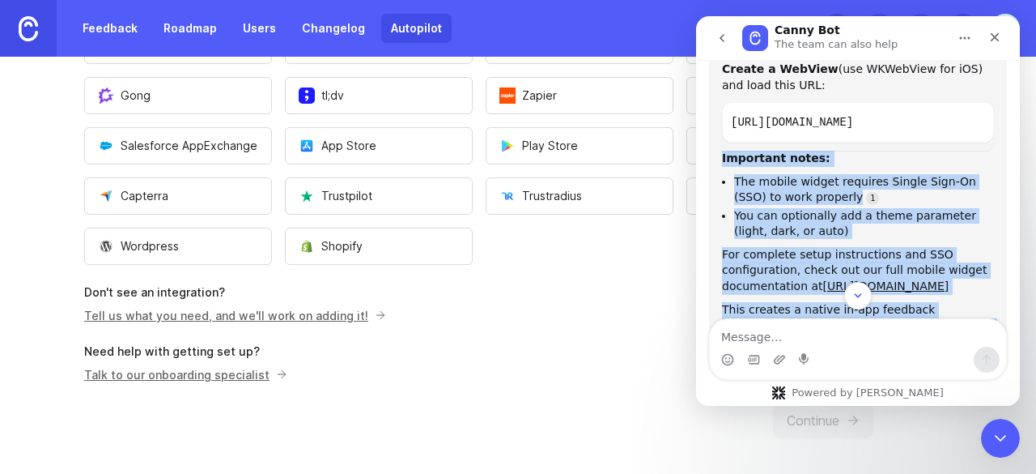
drag, startPoint x: 821, startPoint y: 286, endPoint x: 722, endPoint y: 164, distance: 157.2
click at [722, 164] on div "Hi there! Canny Bot speaking. I’m here to answer your questions, but you’ll alw…" at bounding box center [858, 197] width 324 height 274
copy div "Important notes: The mobile widget requires Single Sign-On (SSO) to work proper…"
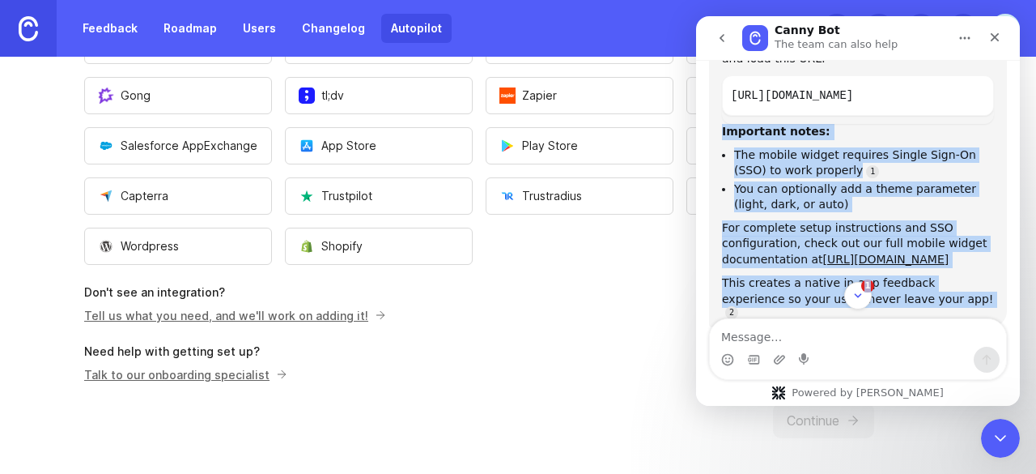
scroll to position [0, 0]
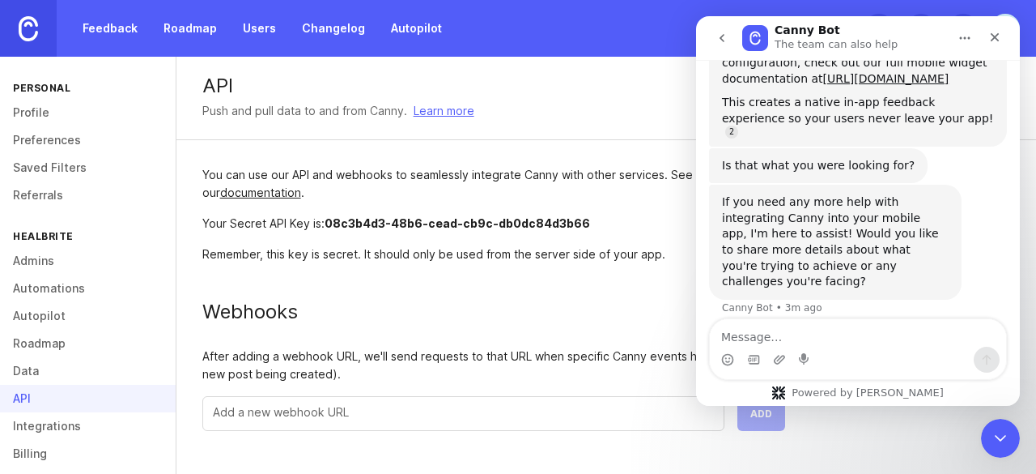
scroll to position [479, 0]
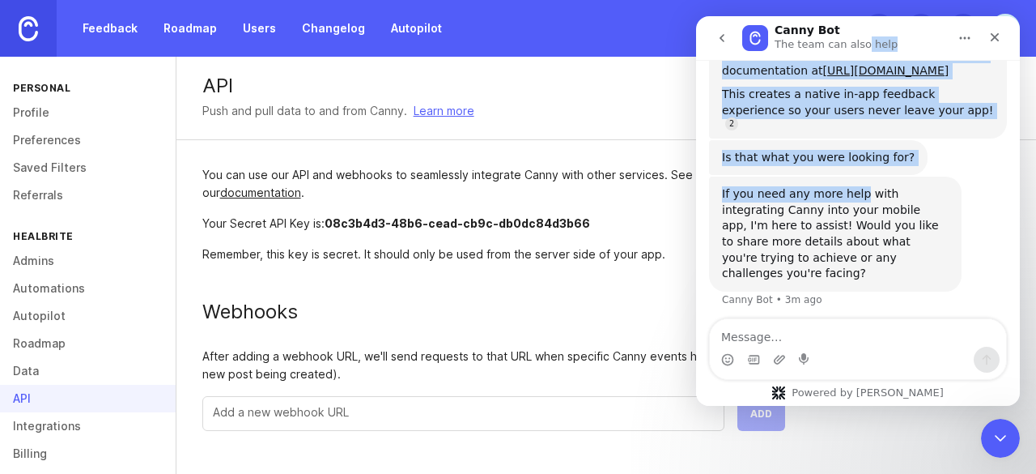
drag, startPoint x: 857, startPoint y: 23, endPoint x: 853, endPoint y: 192, distance: 168.4
click at [853, 192] on div "Canny Bot The team can also help Hi there! Canny Bot speaking. I’m here to answ…" at bounding box center [858, 210] width 324 height 389
click at [1002, 32] on div "Close" at bounding box center [995, 37] width 29 height 29
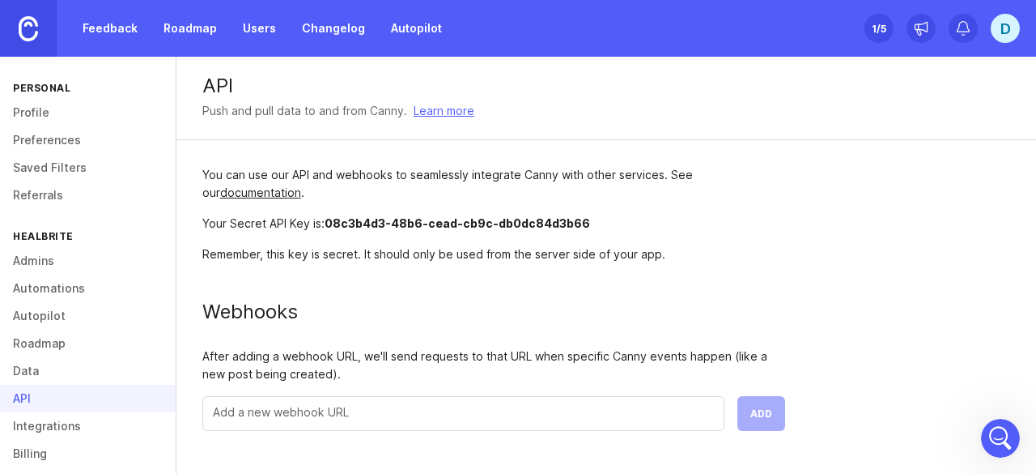
click at [994, 28] on div "D" at bounding box center [1005, 28] width 29 height 29
